Goal: Task Accomplishment & Management: Use online tool/utility

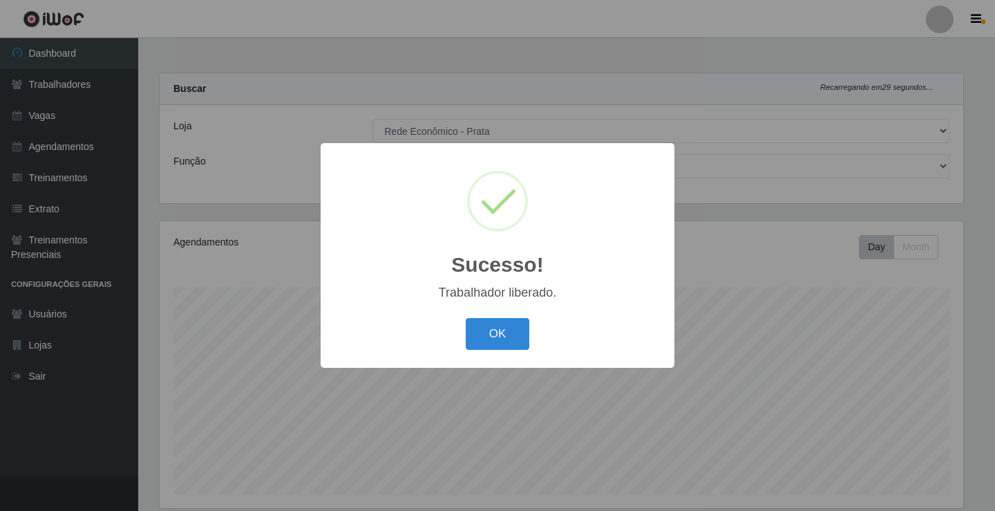
select select "192"
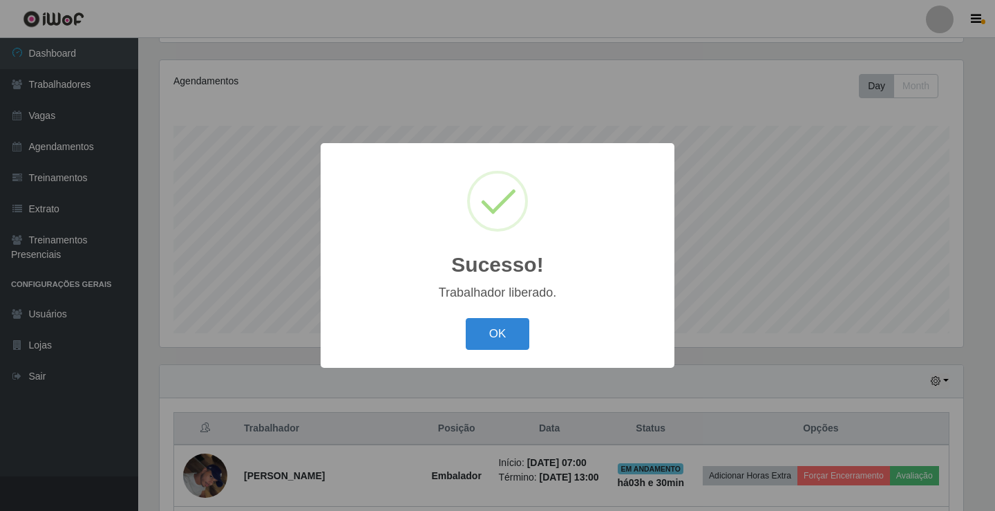
click at [513, 328] on button "OK" at bounding box center [498, 334] width 64 height 32
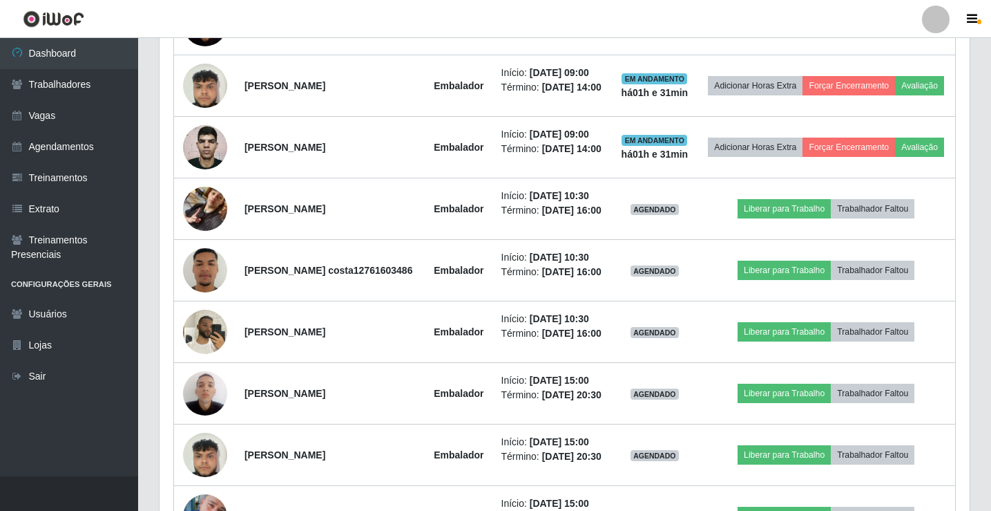
scroll to position [899, 0]
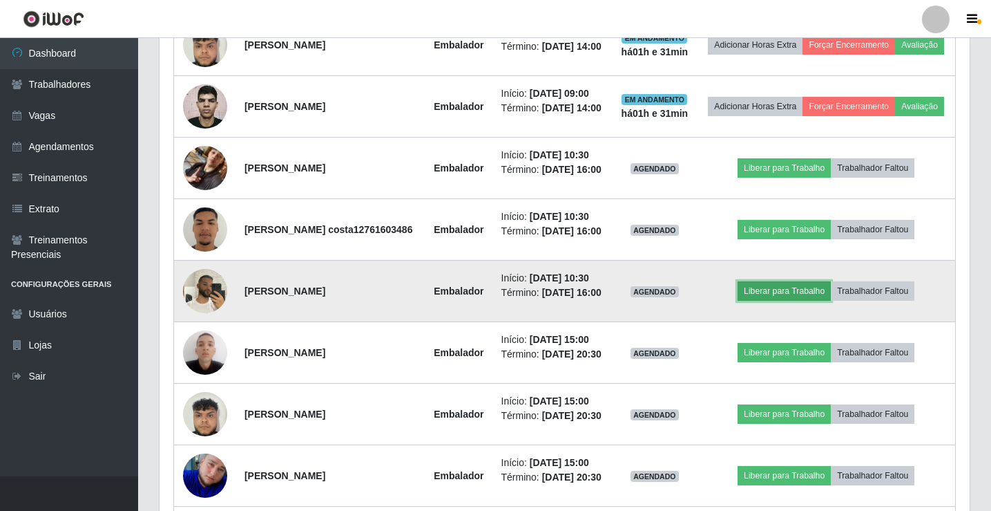
click at [772, 301] on button "Liberar para Trabalho" at bounding box center [784, 290] width 93 height 19
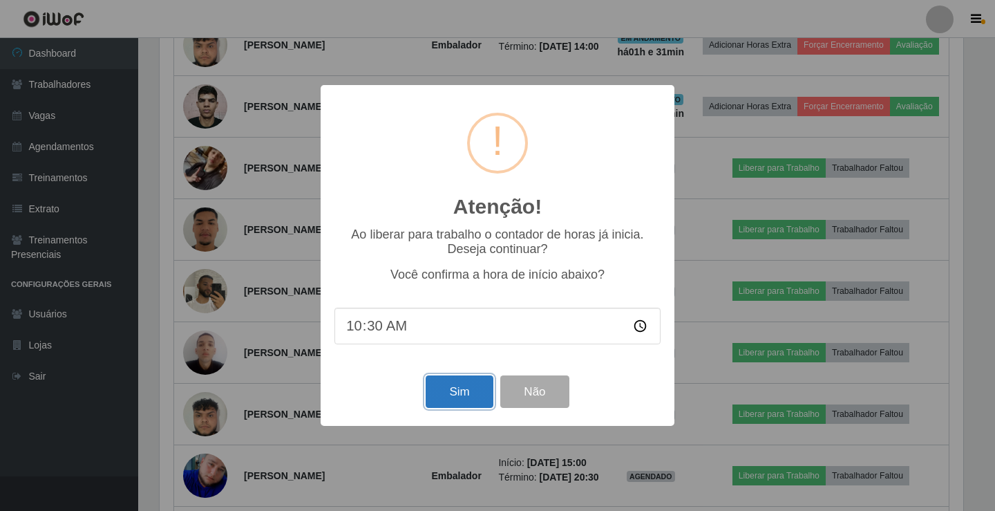
click at [432, 390] on button "Sim" at bounding box center [459, 391] width 67 height 32
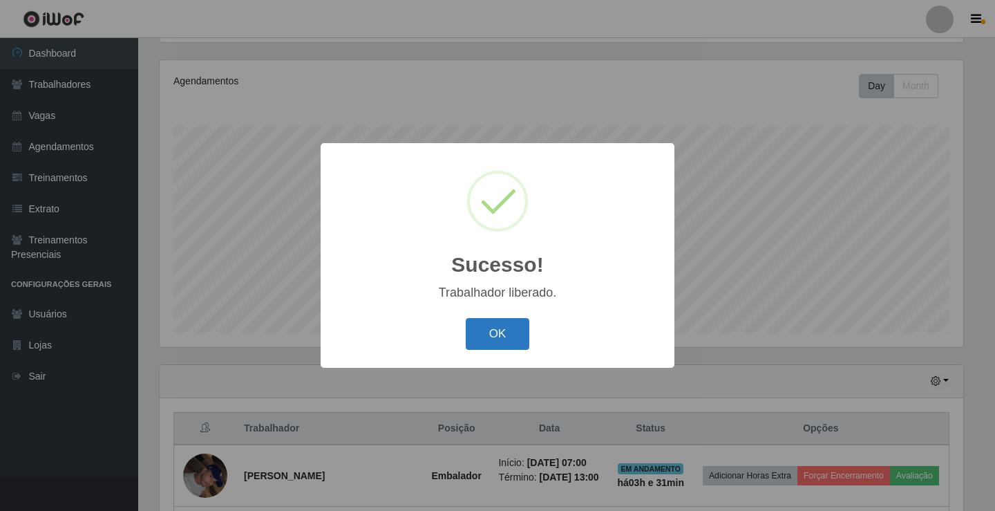
click at [482, 342] on button "OK" at bounding box center [498, 334] width 64 height 32
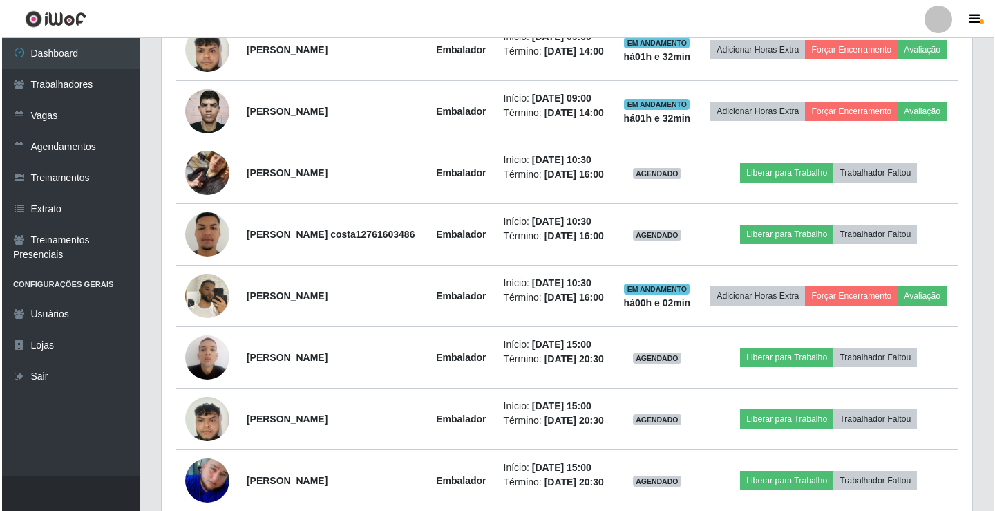
scroll to position [852, 0]
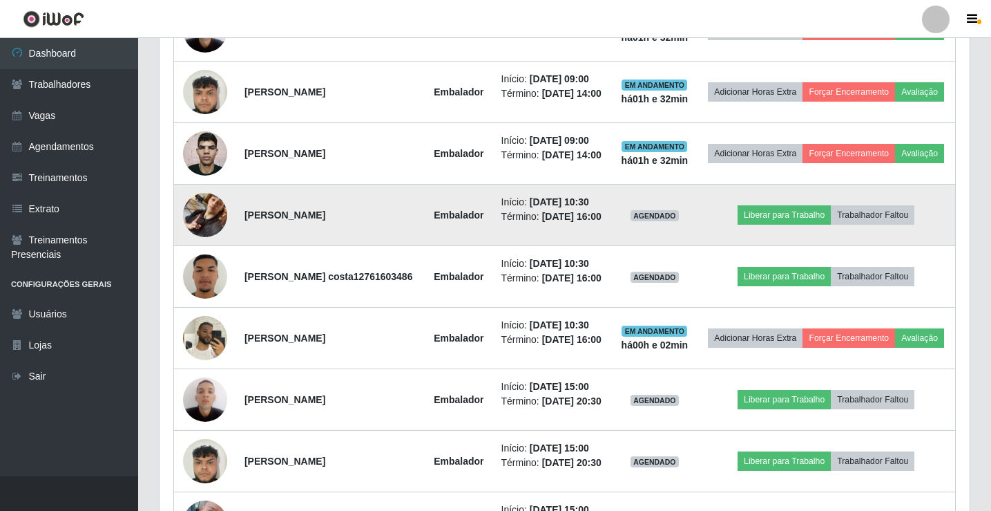
click at [193, 254] on img at bounding box center [205, 214] width 44 height 79
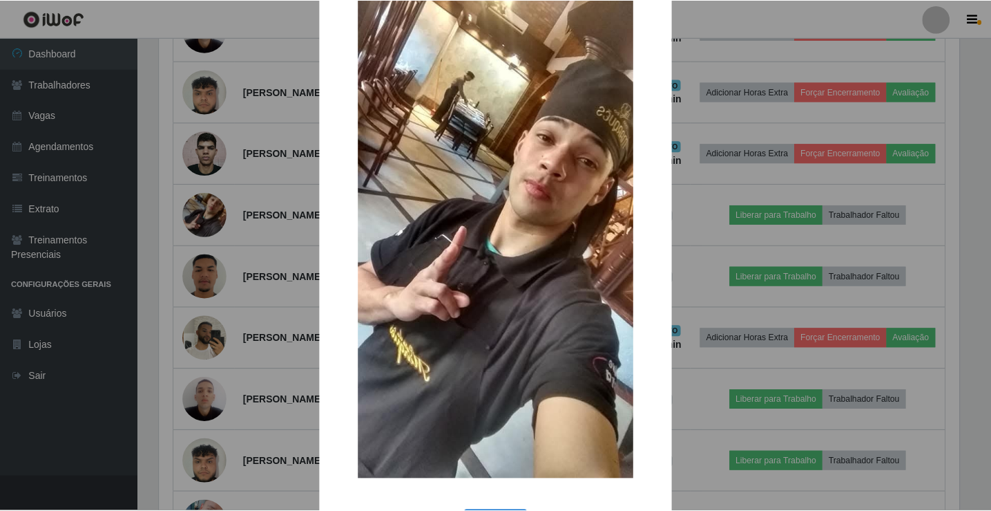
scroll to position [102, 0]
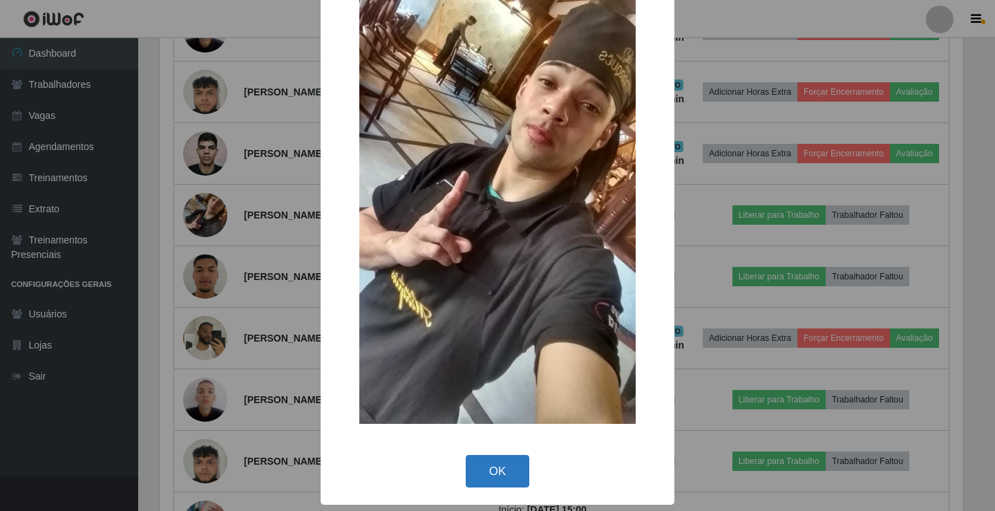
click at [495, 477] on button "OK" at bounding box center [498, 471] width 64 height 32
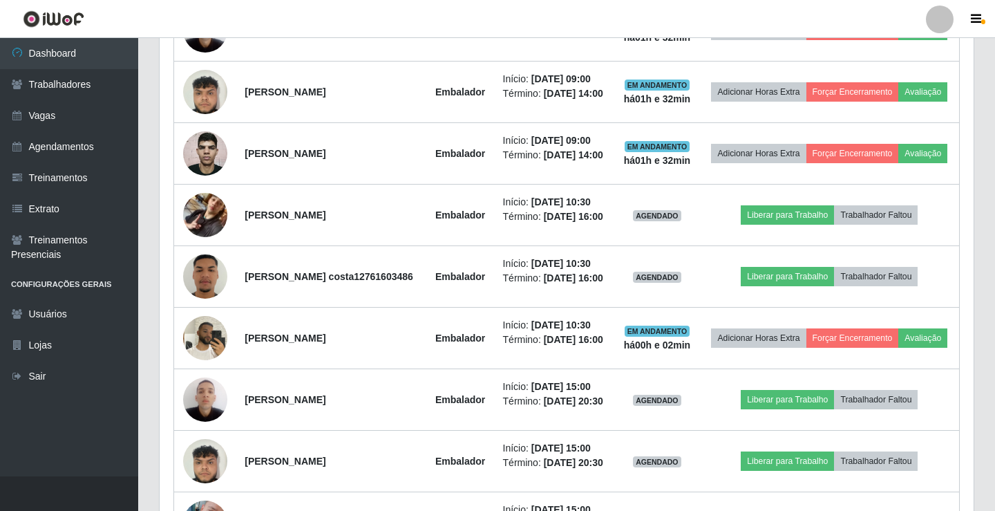
scroll to position [287, 810]
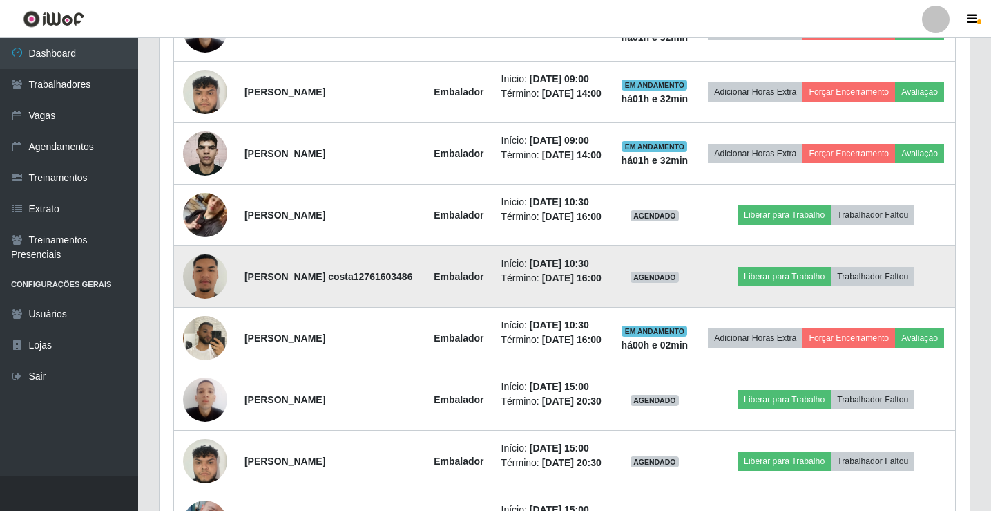
click at [209, 316] on img at bounding box center [205, 276] width 44 height 79
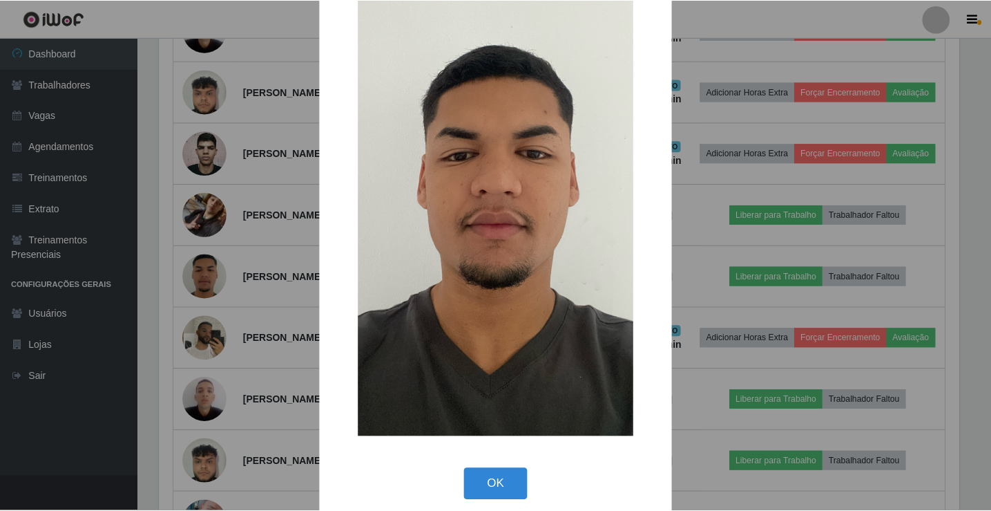
scroll to position [102, 0]
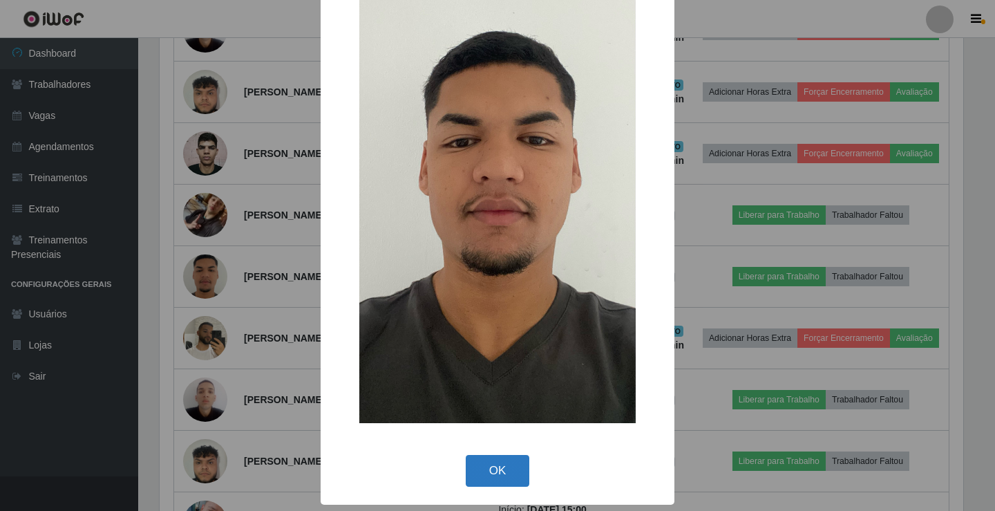
click at [504, 473] on button "OK" at bounding box center [498, 471] width 64 height 32
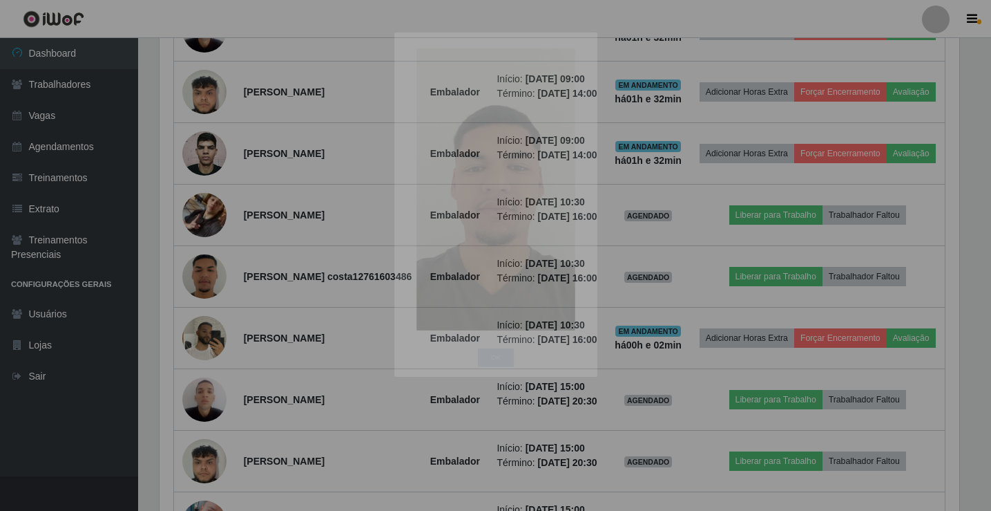
scroll to position [287, 810]
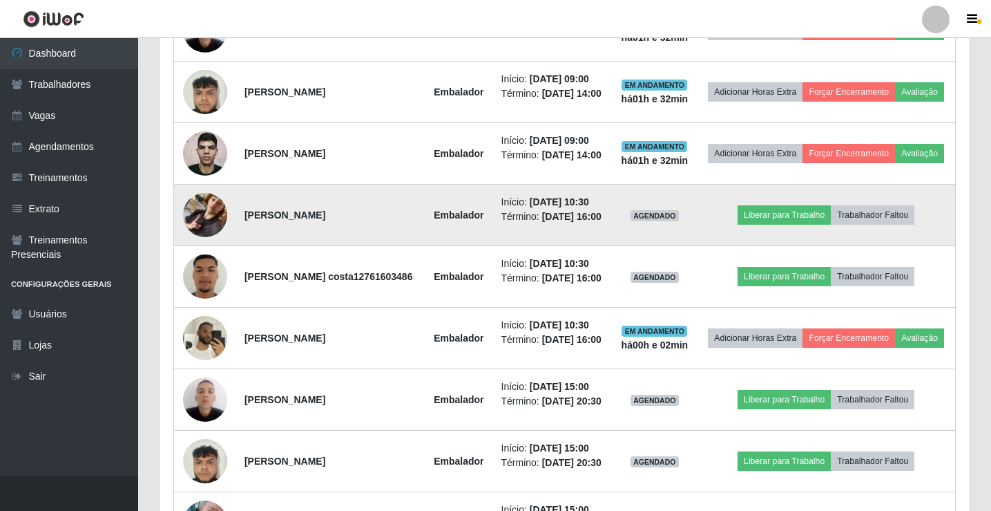
click at [197, 254] on img at bounding box center [205, 214] width 44 height 79
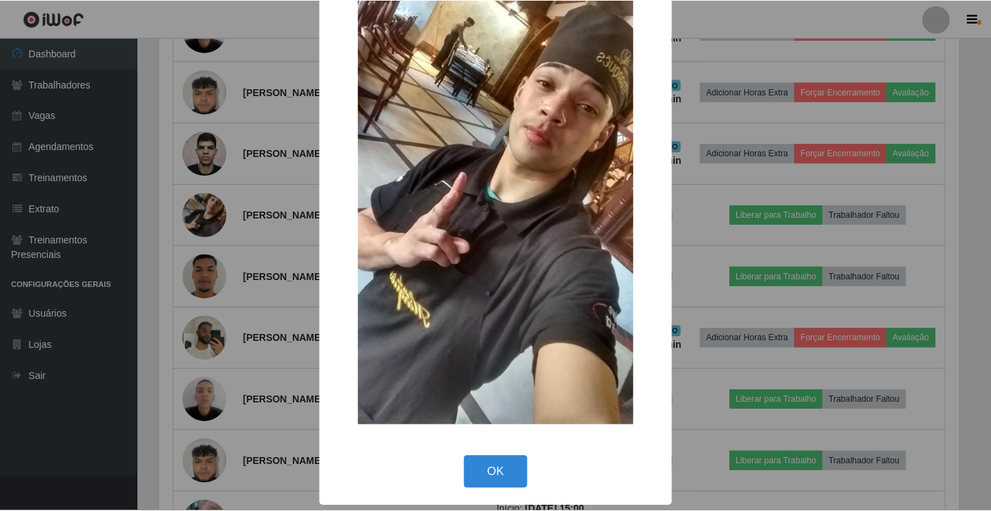
scroll to position [102, 0]
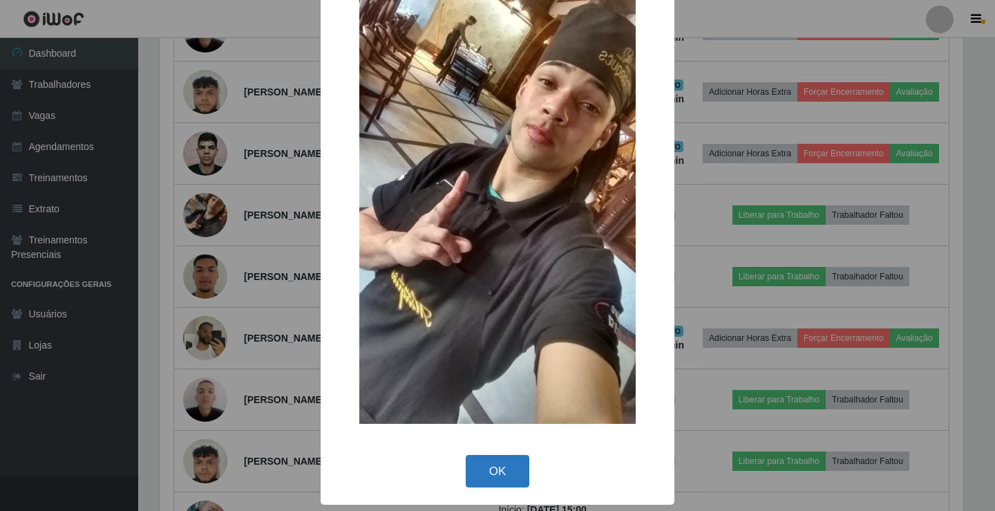
click at [499, 467] on button "OK" at bounding box center [498, 471] width 64 height 32
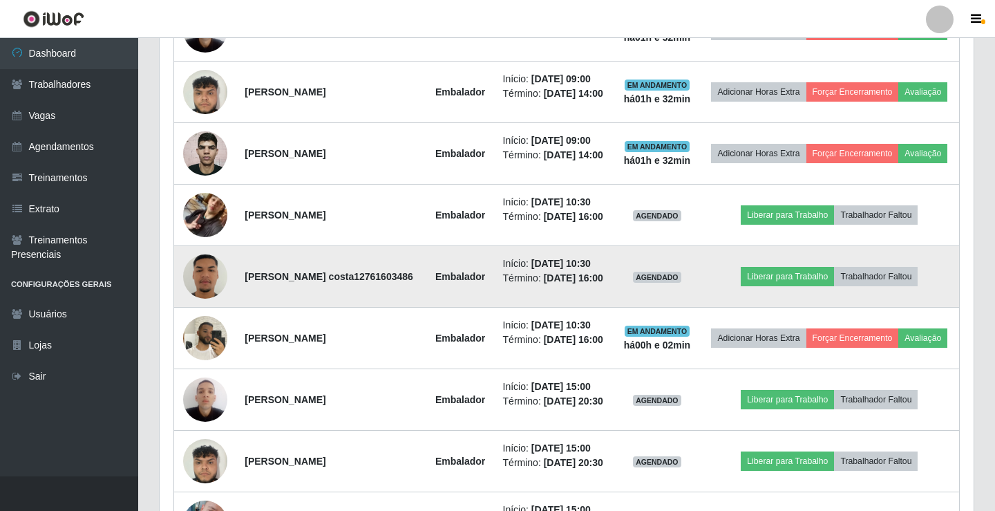
scroll to position [287, 810]
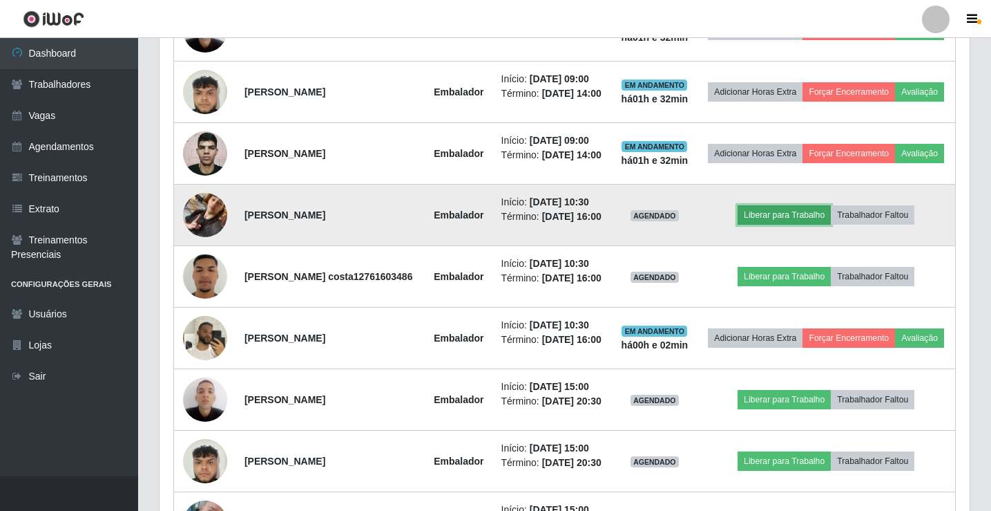
click at [788, 225] on button "Liberar para Trabalho" at bounding box center [784, 214] width 93 height 19
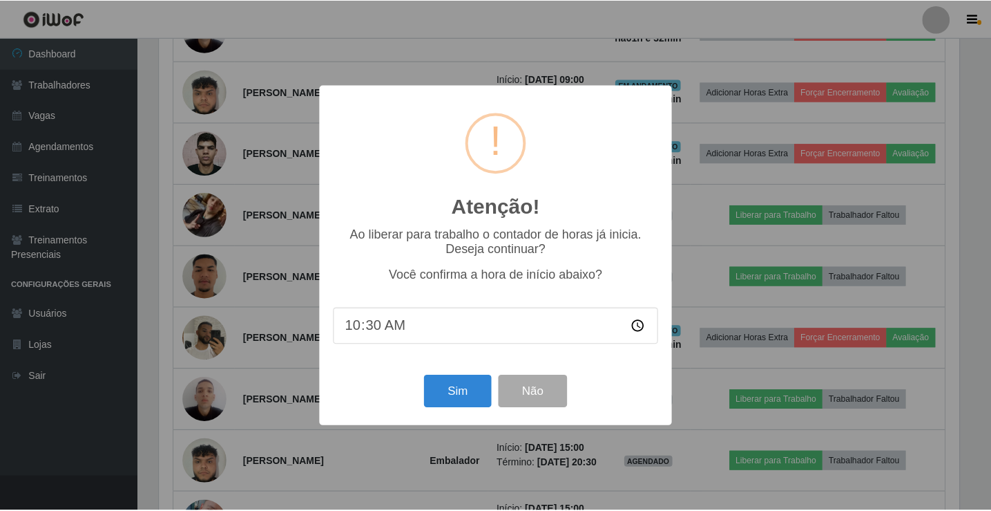
scroll to position [287, 803]
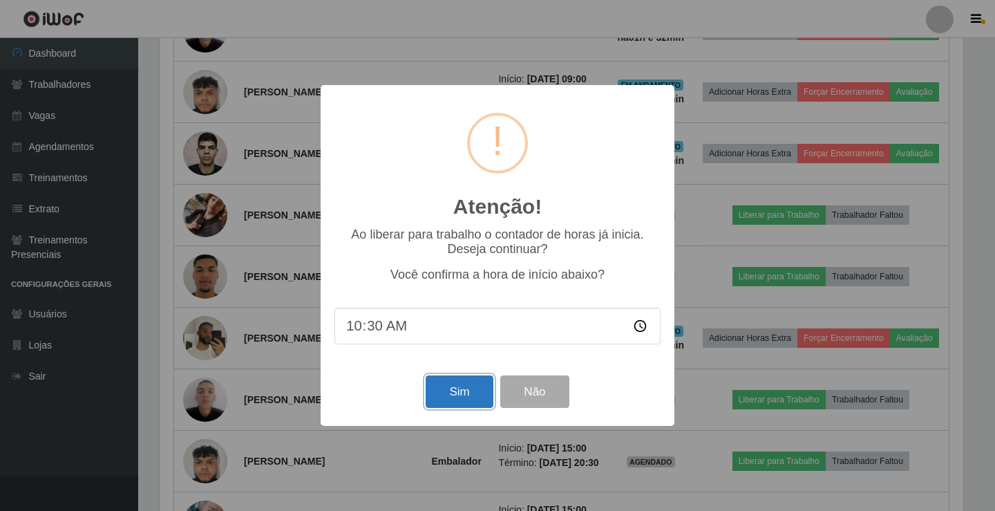
click at [476, 400] on button "Sim" at bounding box center [459, 391] width 67 height 32
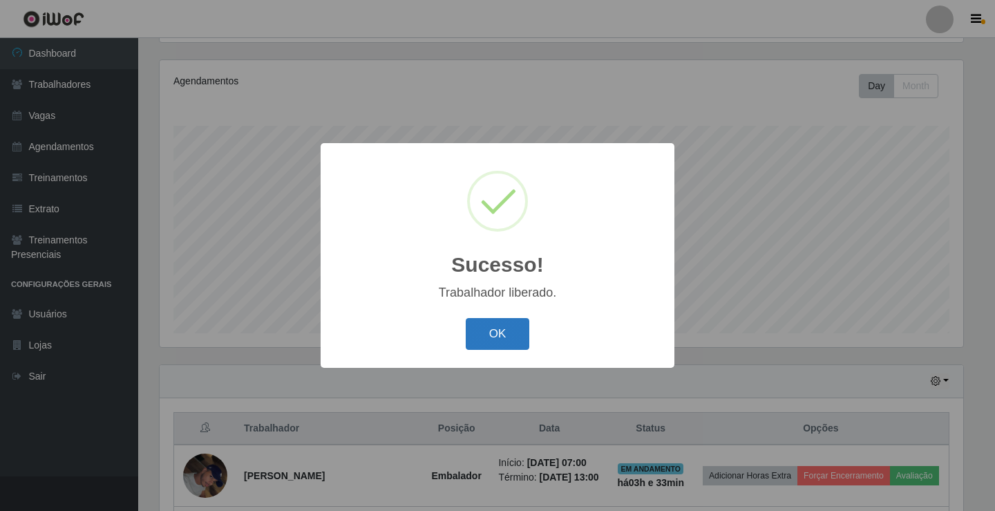
click at [498, 343] on button "OK" at bounding box center [498, 334] width 64 height 32
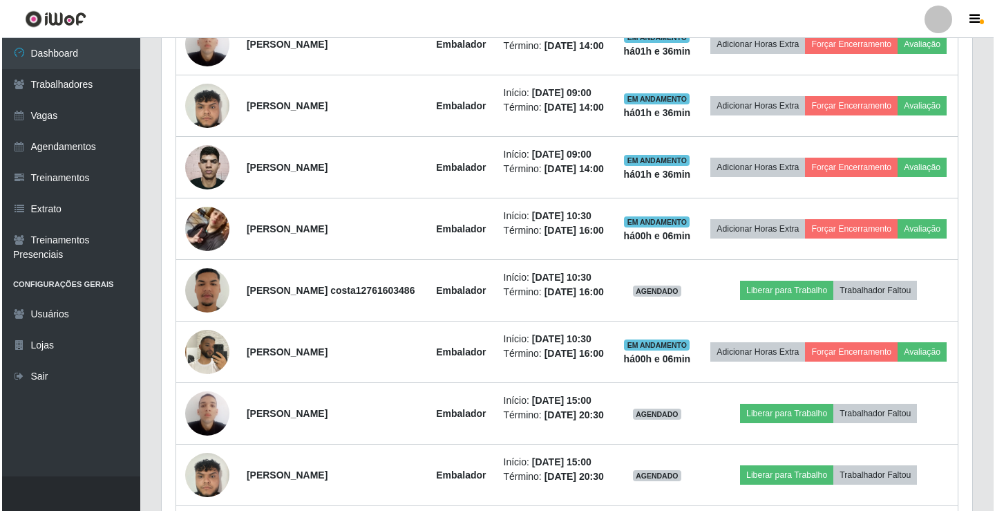
scroll to position [921, 0]
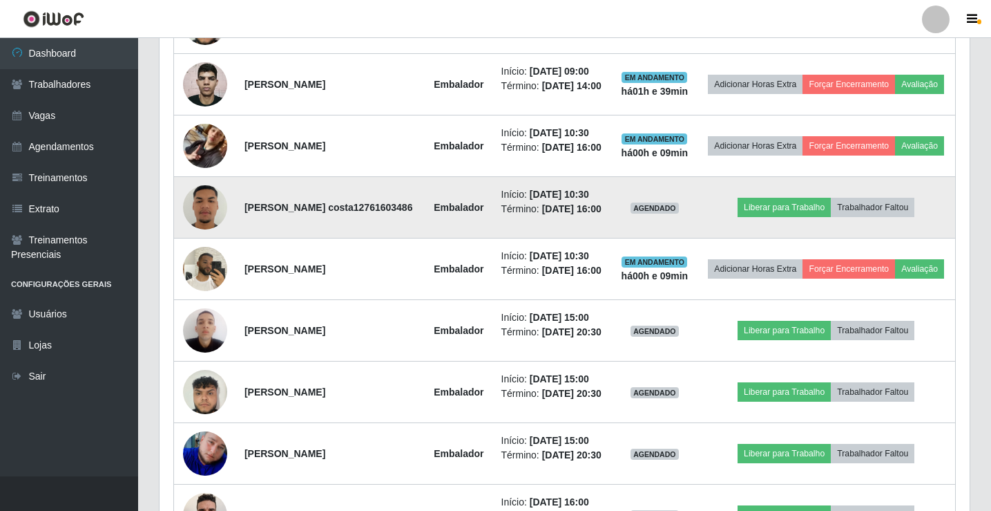
click at [211, 247] on img at bounding box center [205, 207] width 44 height 79
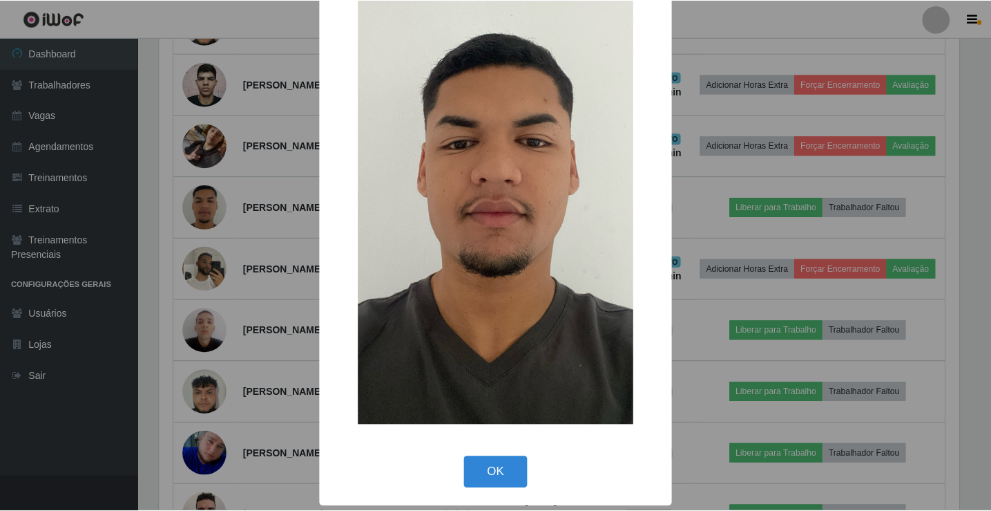
scroll to position [102, 0]
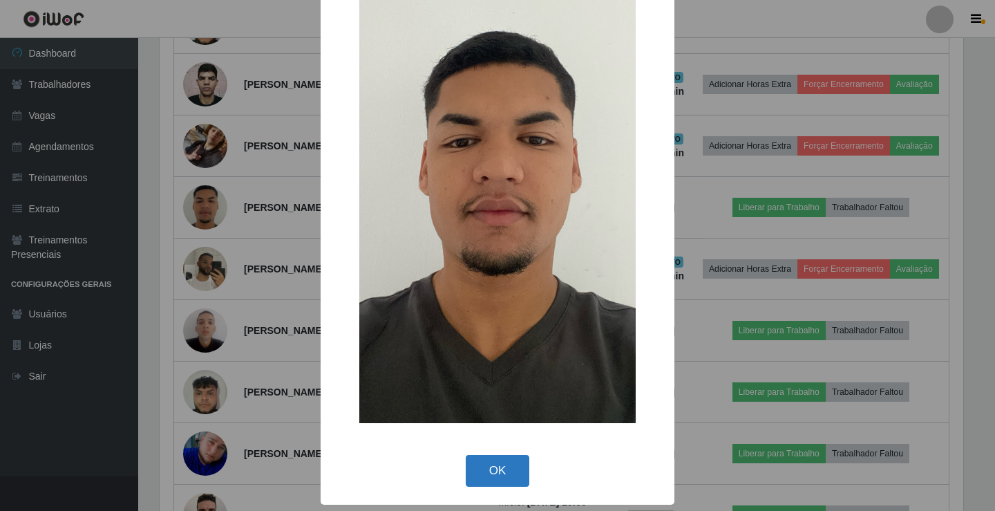
click at [497, 475] on button "OK" at bounding box center [498, 471] width 64 height 32
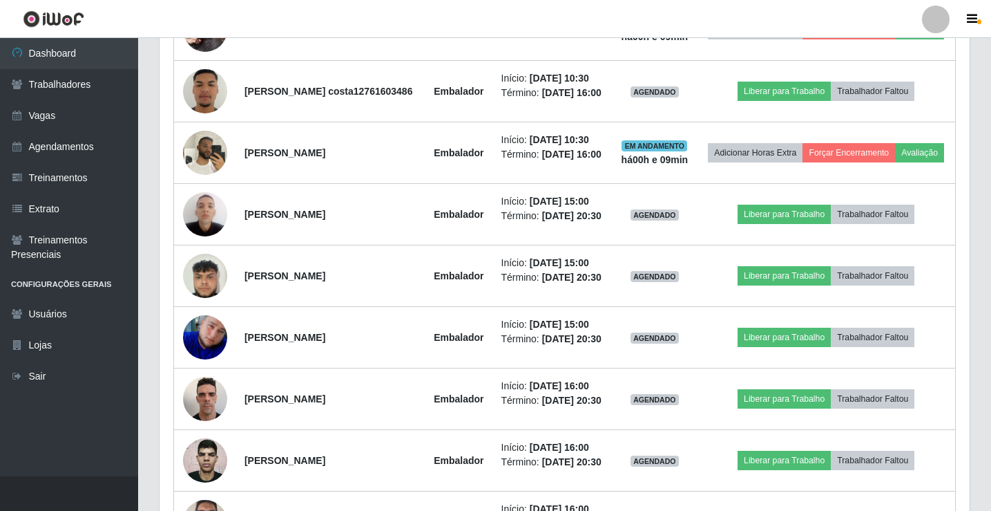
scroll to position [761, 0]
